Goal: Information Seeking & Learning: Learn about a topic

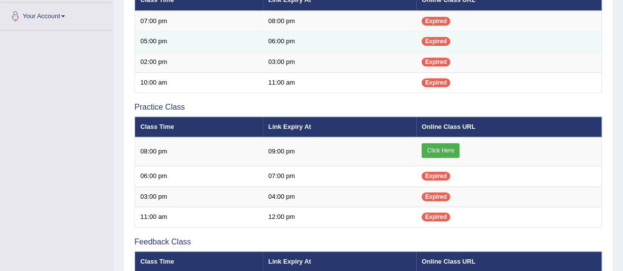
scroll to position [246, 0]
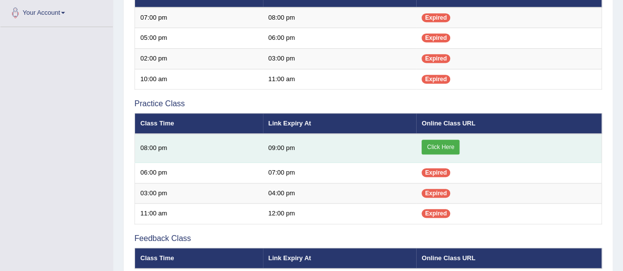
click at [425, 148] on link "Click Here" at bounding box center [440, 147] width 38 height 15
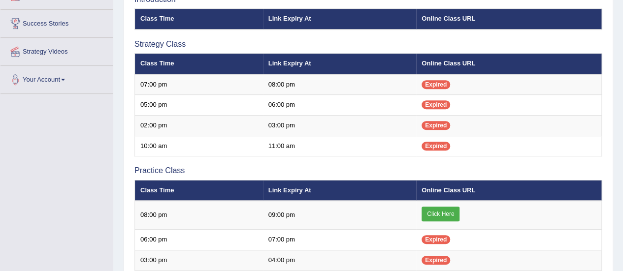
scroll to position [98, 0]
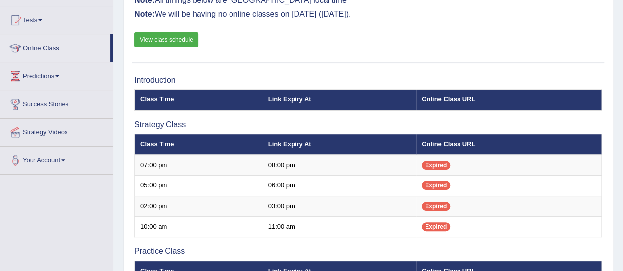
click at [181, 35] on link "View class schedule" at bounding box center [166, 39] width 64 height 15
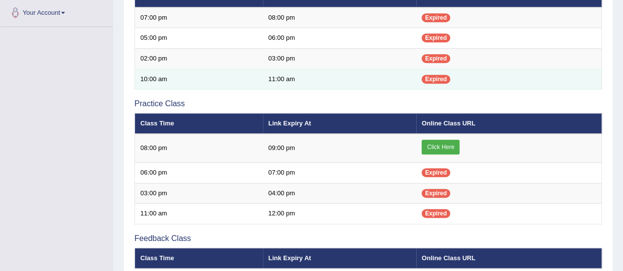
scroll to position [148, 0]
